Goal: Task Accomplishment & Management: Manage account settings

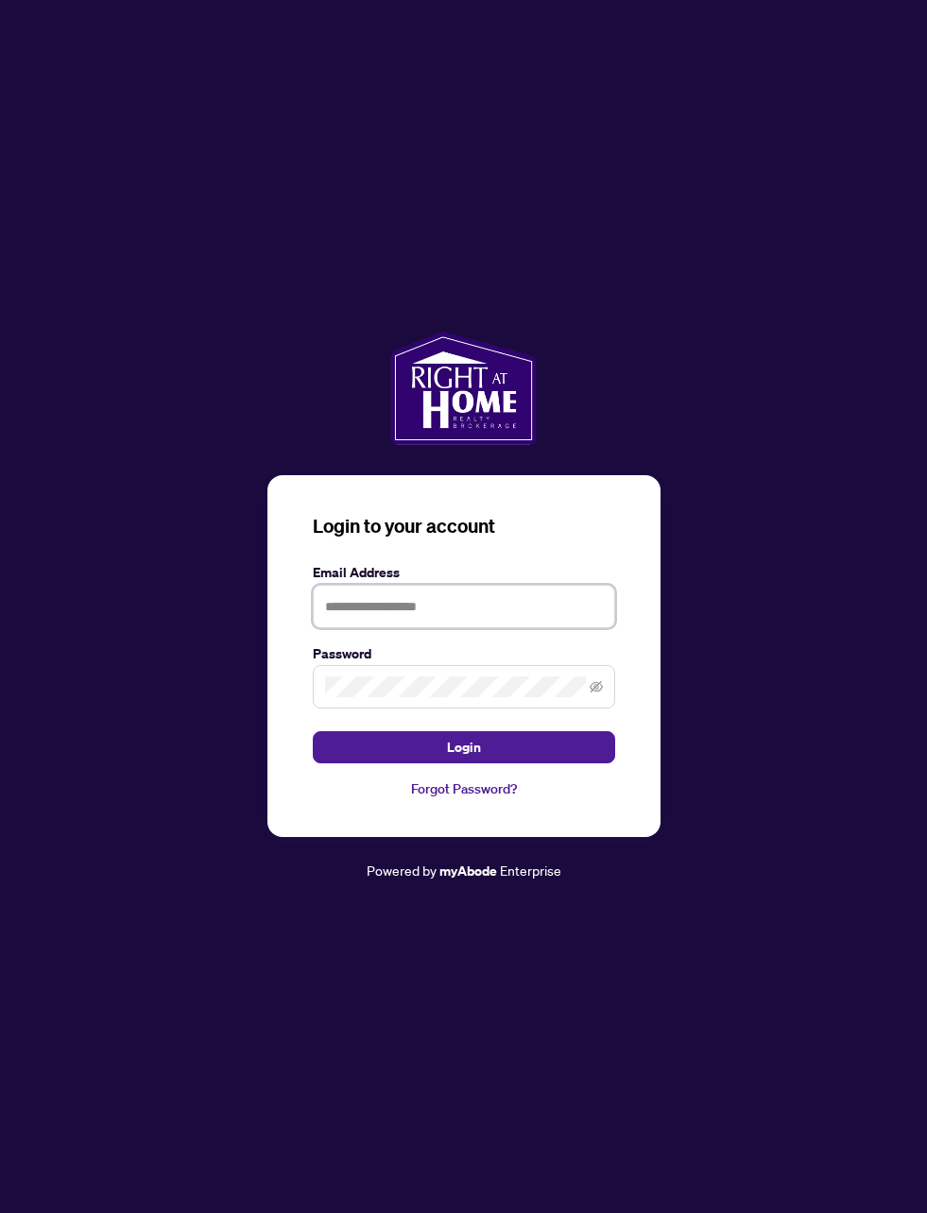
click at [490, 628] on input "text" at bounding box center [464, 606] width 302 height 43
type input "**********"
click at [463, 763] on button "Login" at bounding box center [464, 747] width 302 height 32
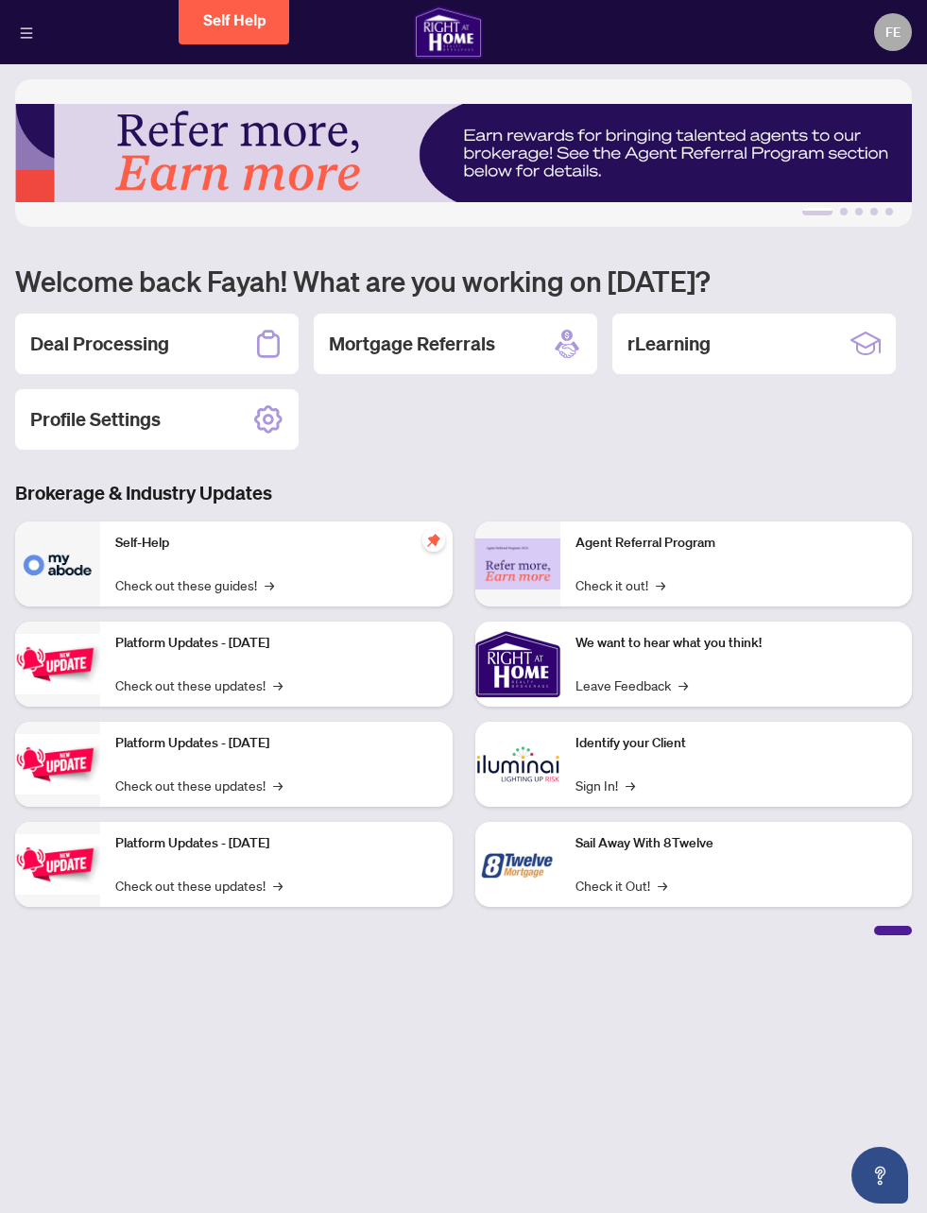
click at [29, 28] on icon "menu" at bounding box center [26, 32] width 13 height 13
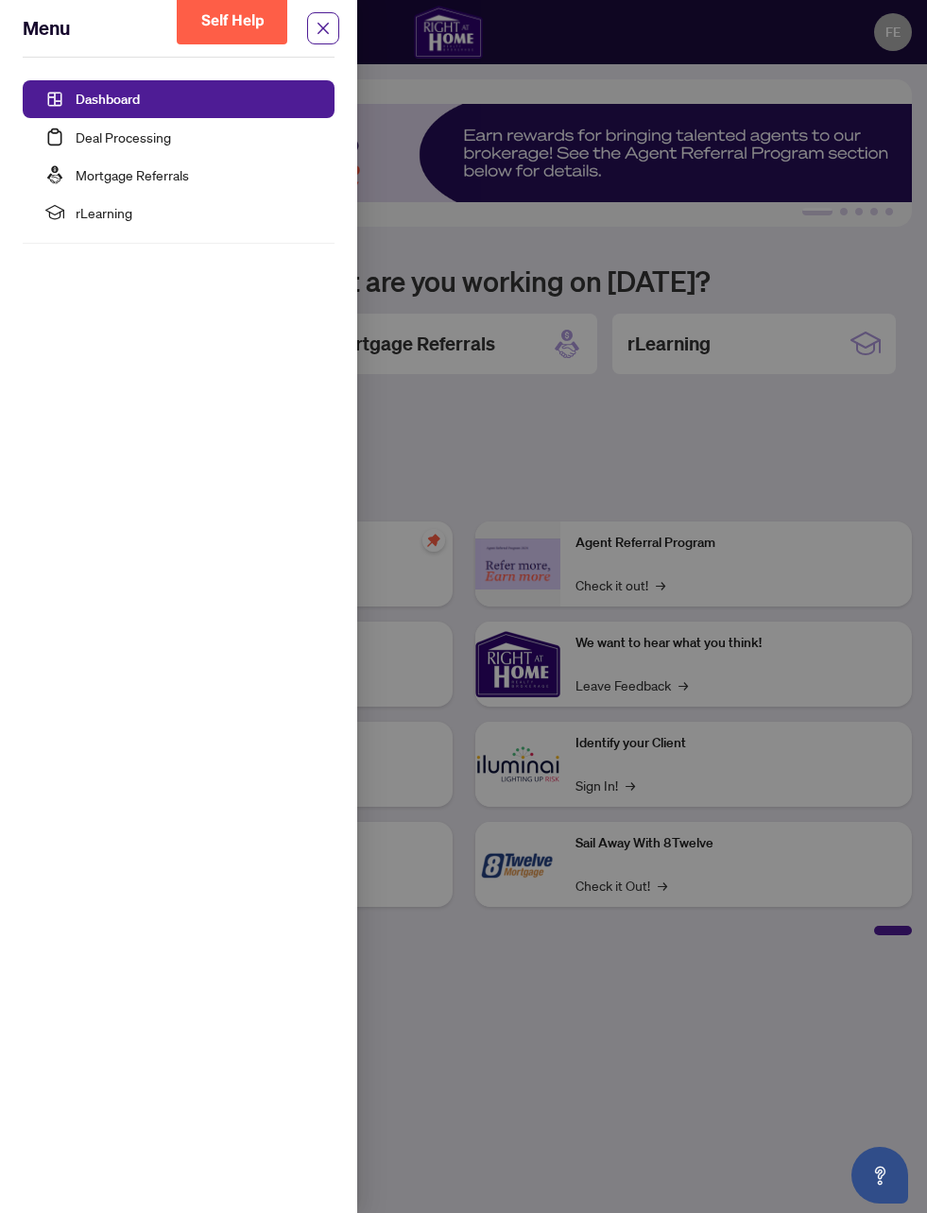
click at [171, 144] on link "Deal Processing" at bounding box center [123, 136] width 95 height 17
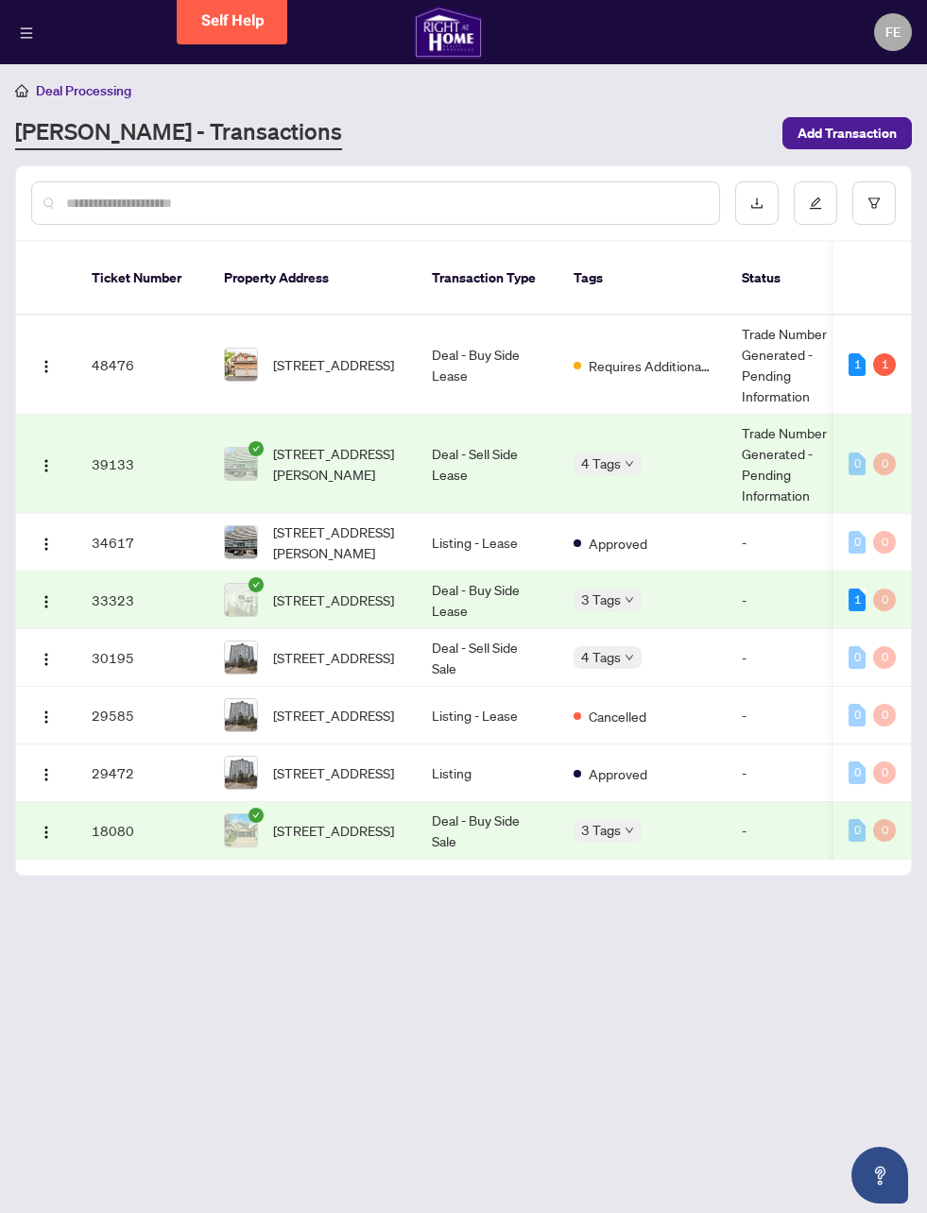
click at [474, 390] on td "Deal - Buy Side Lease" at bounding box center [488, 365] width 142 height 99
click at [466, 400] on td "Deal - Buy Side Lease" at bounding box center [488, 365] width 142 height 99
click at [726, 367] on td "Requires Additional Docs" at bounding box center [642, 365] width 168 height 99
click at [858, 366] on div "1" at bounding box center [856, 364] width 17 height 23
click at [846, 374] on td "1 1" at bounding box center [871, 365] width 77 height 99
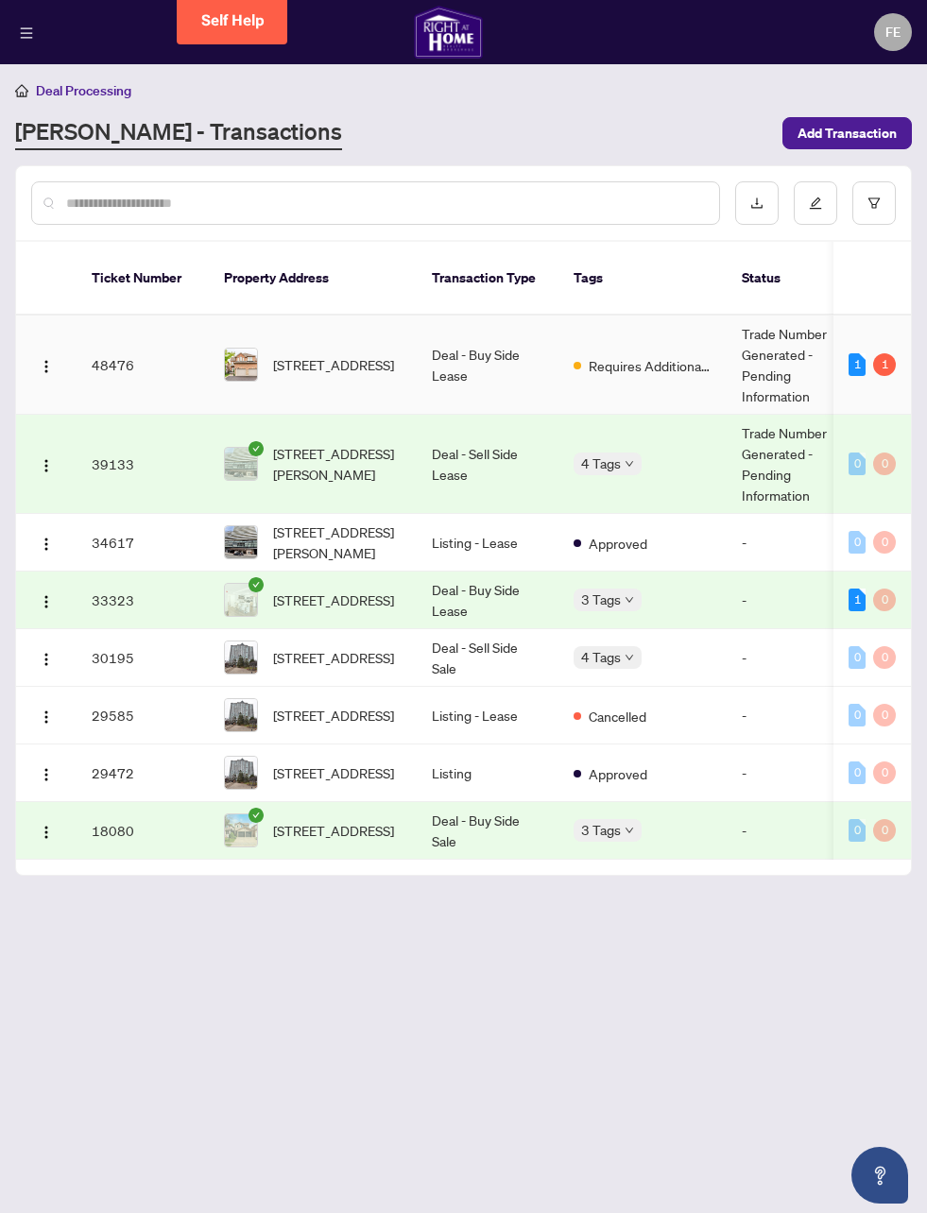
click at [766, 353] on td "Trade Number Generated - Pending Information" at bounding box center [798, 365] width 142 height 99
click at [247, 358] on img at bounding box center [241, 365] width 32 height 32
click at [385, 361] on span "[STREET_ADDRESS]" at bounding box center [333, 364] width 121 height 21
click at [49, 349] on td at bounding box center [46, 365] width 60 height 99
click at [49, 369] on img "button" at bounding box center [46, 366] width 15 height 15
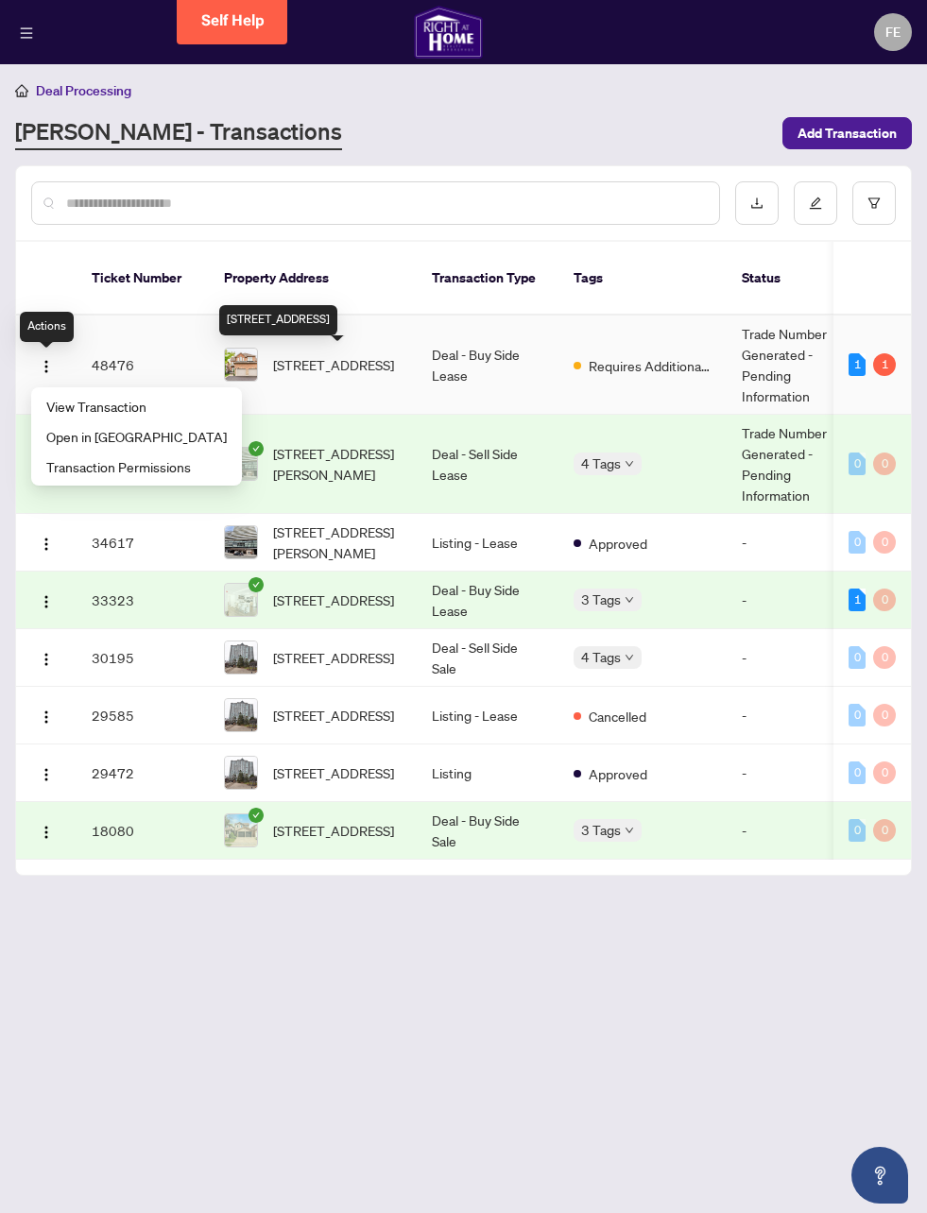
click at [350, 366] on span "[STREET_ADDRESS]" at bounding box center [333, 364] width 121 height 21
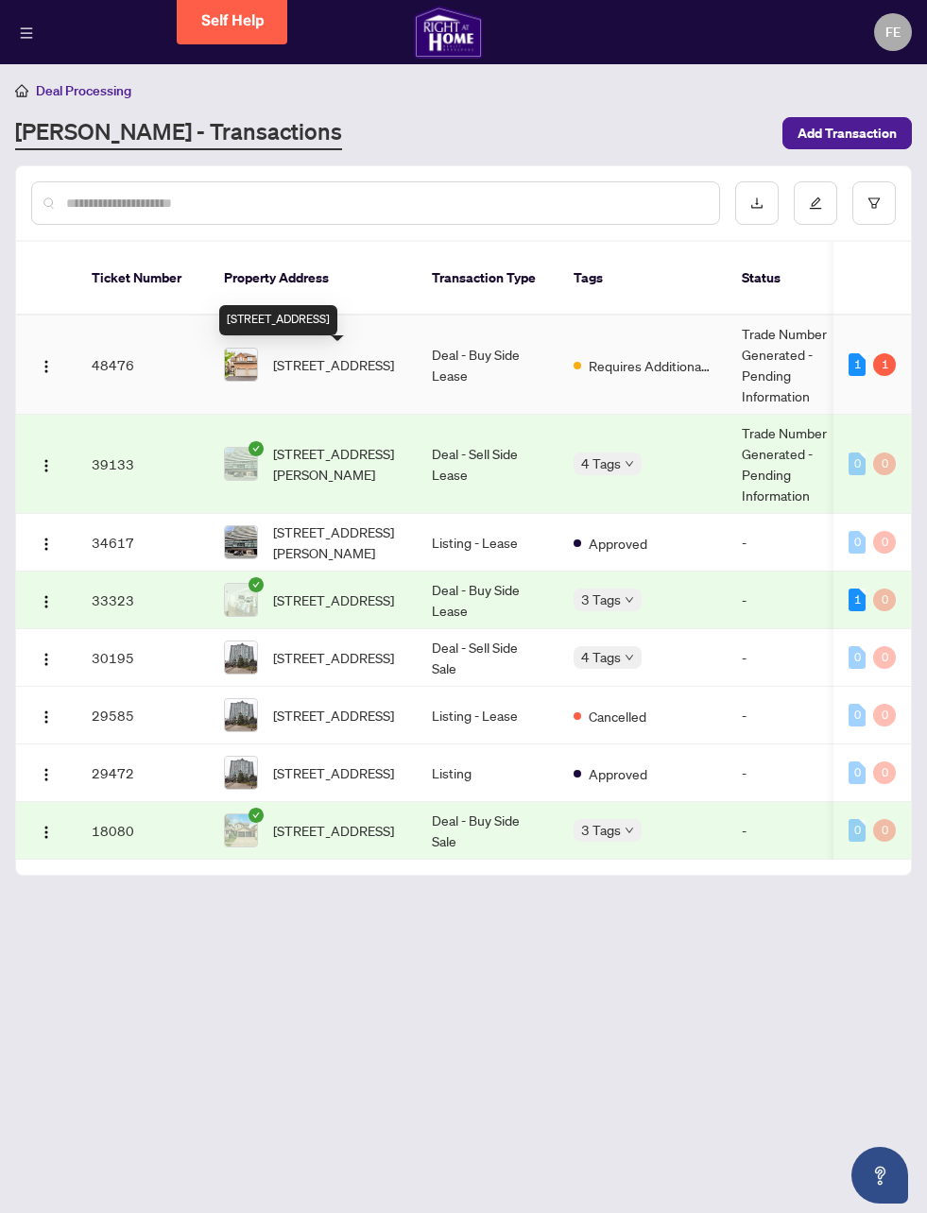
click at [52, 362] on img "button" at bounding box center [46, 366] width 15 height 15
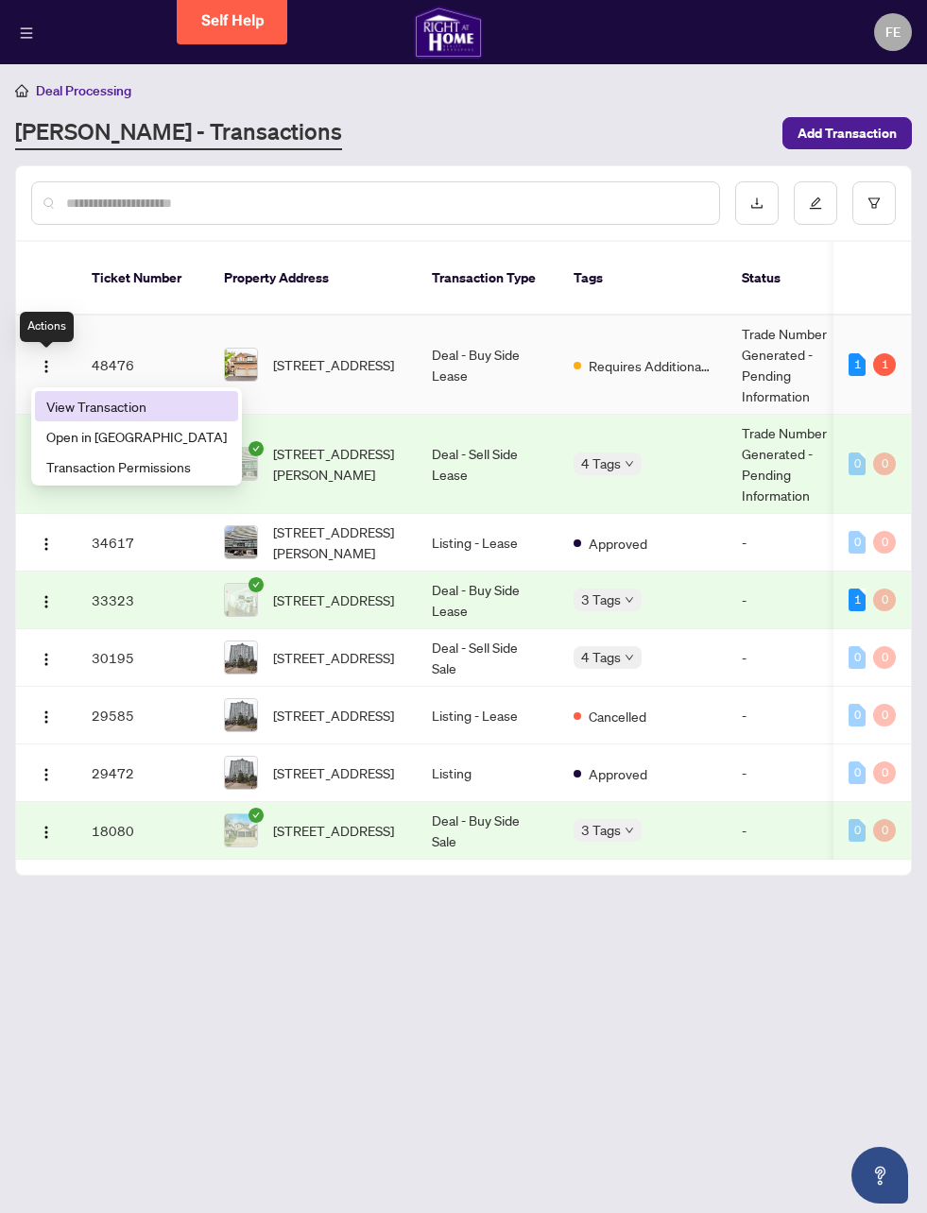
click at [151, 404] on span "View Transaction" at bounding box center [136, 406] width 180 height 21
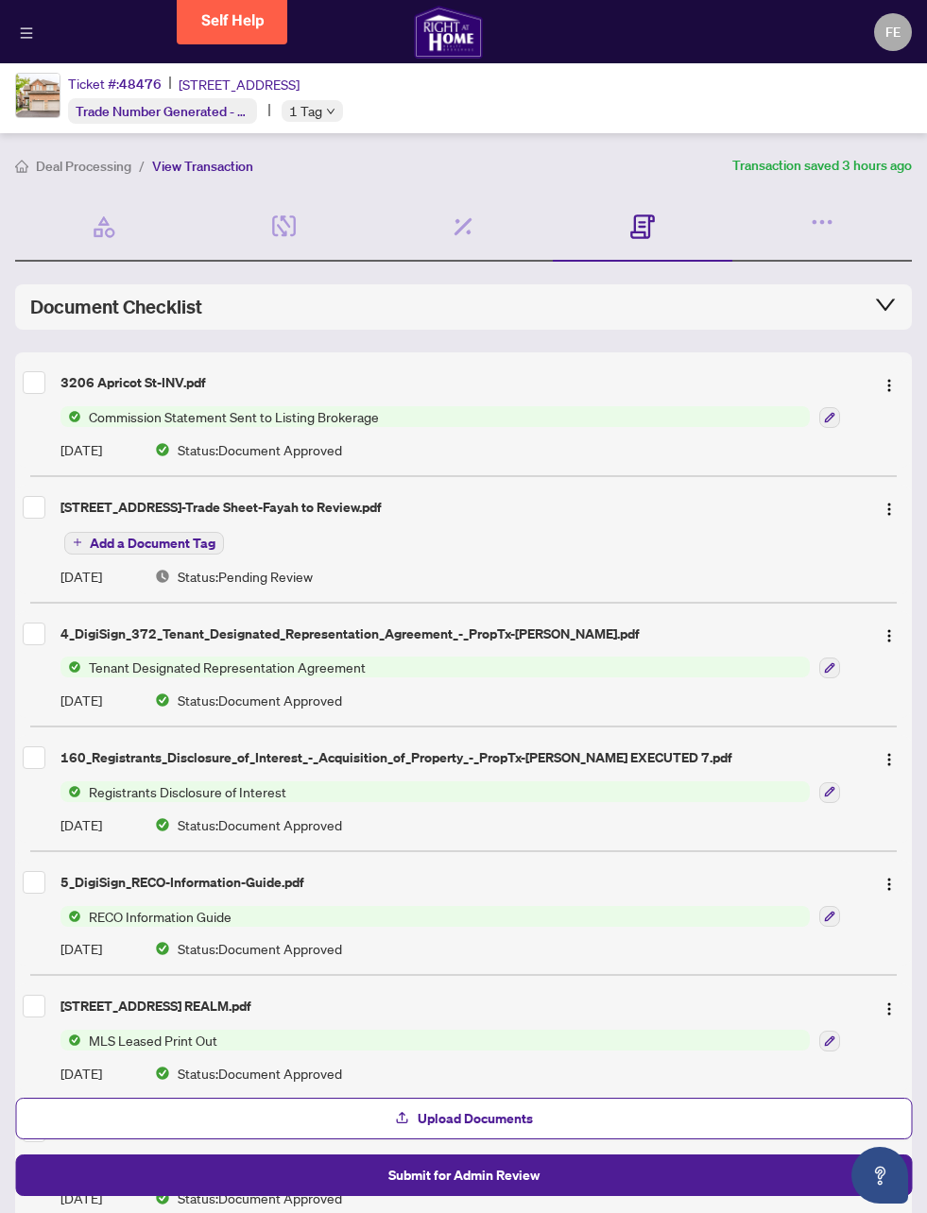
click at [313, 406] on span "Commission Statement Sent to Listing Brokerage" at bounding box center [233, 416] width 305 height 21
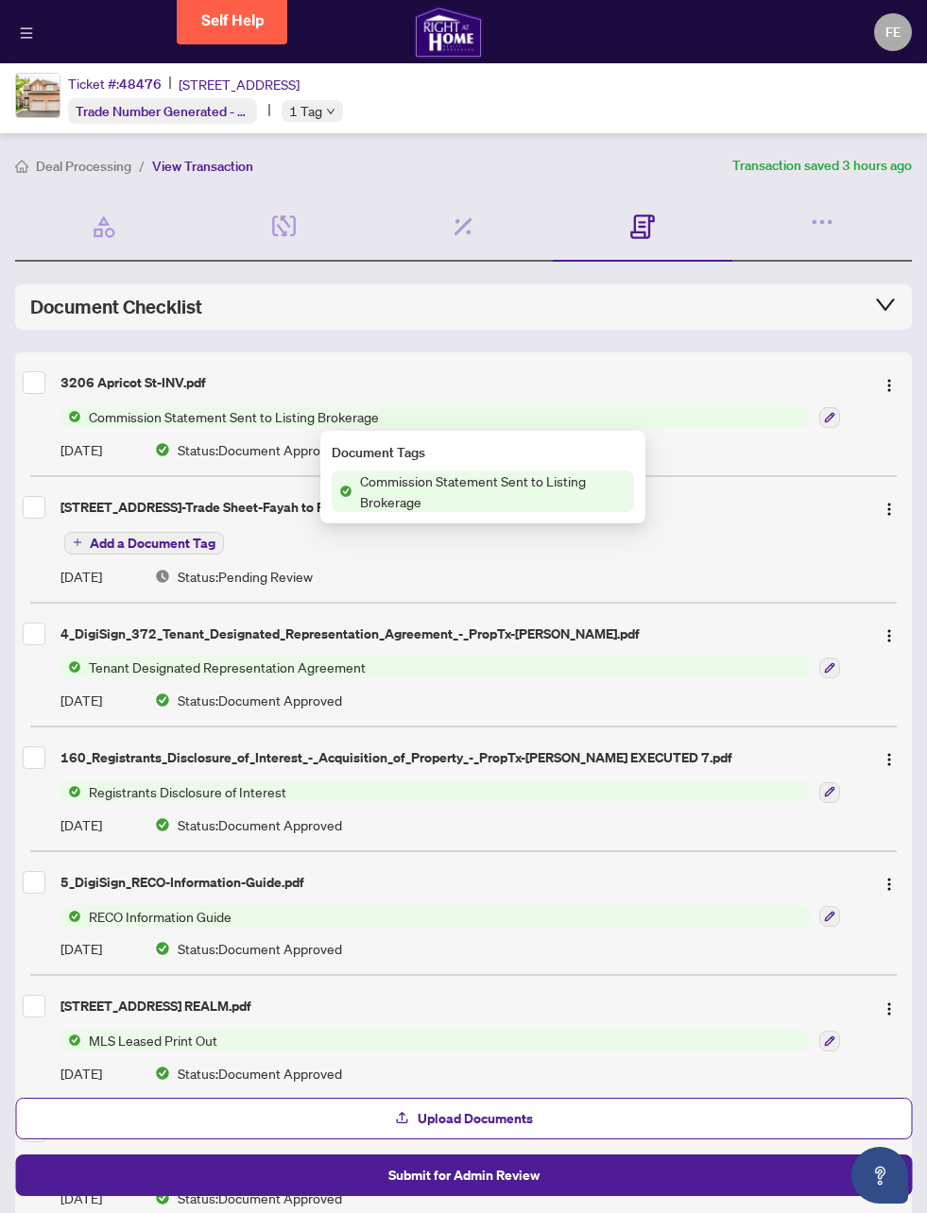
click at [618, 530] on div "Add a Document Tag" at bounding box center [482, 542] width 844 height 25
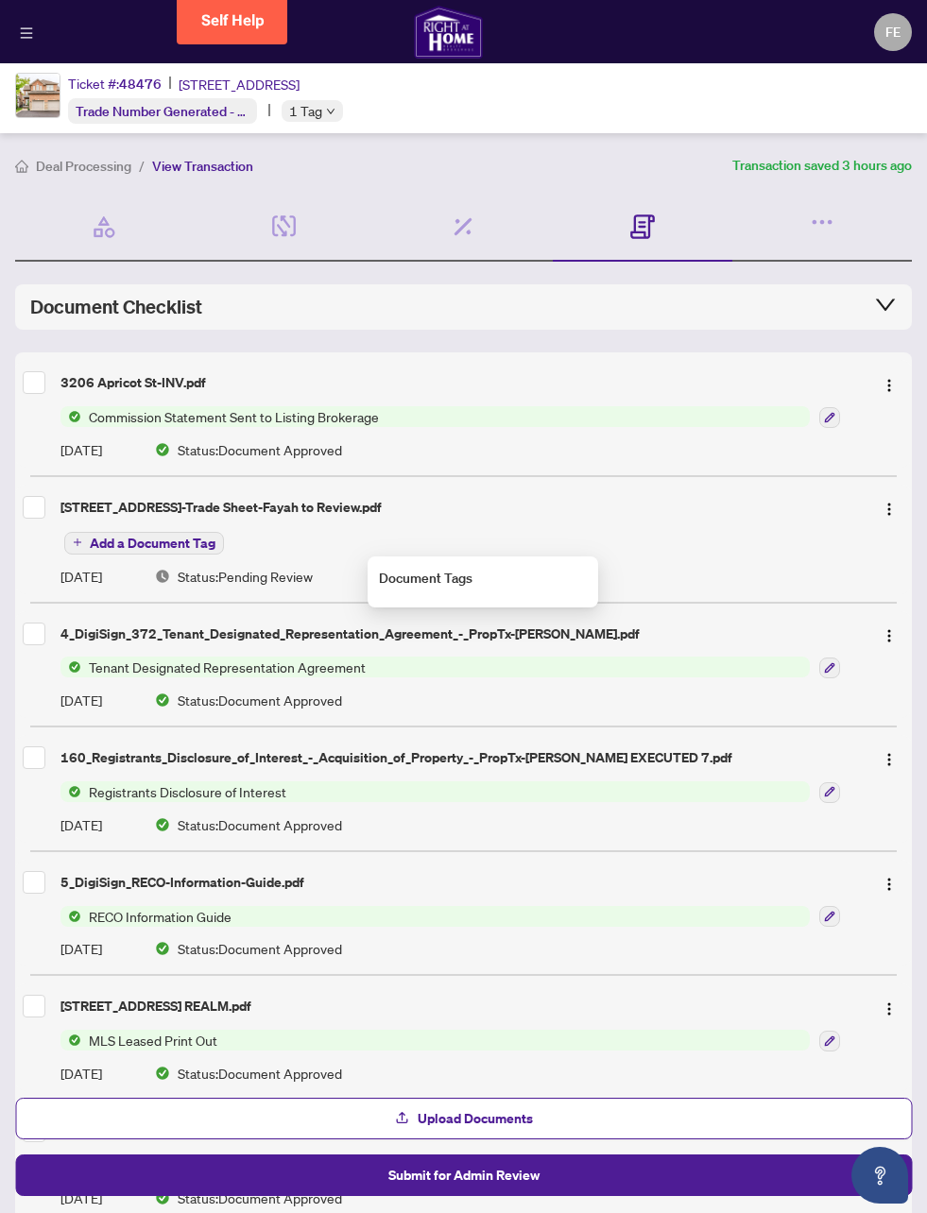
click at [643, 475] on div at bounding box center [463, 476] width 866 height 2
click at [328, 117] on div "1 Tag" at bounding box center [312, 111] width 61 height 22
